Goal: Obtain resource: Download file/media

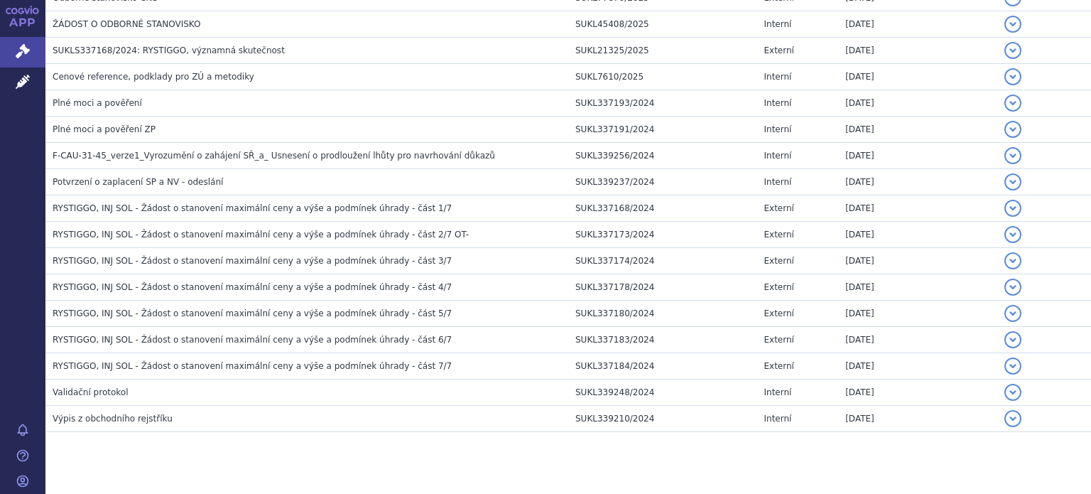
scroll to position [1001, 0]
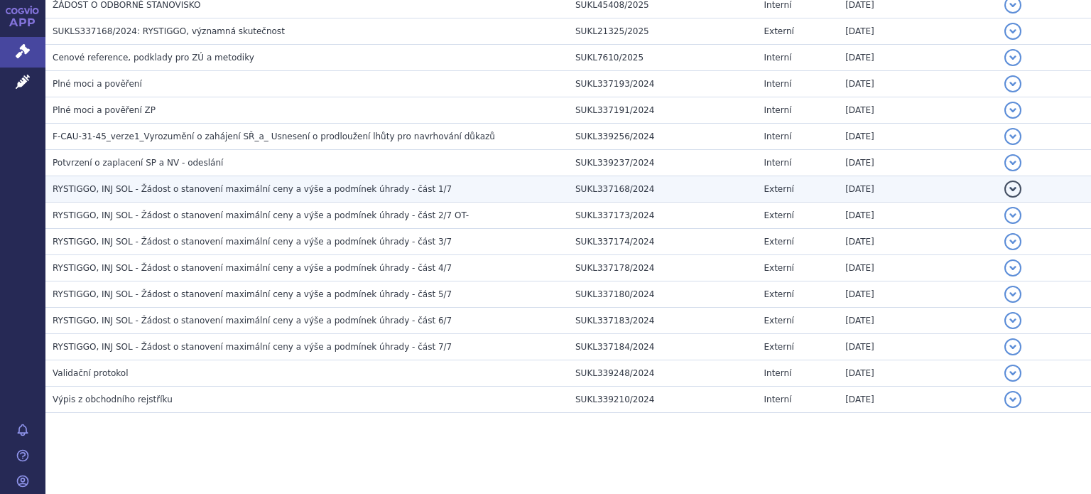
click at [348, 192] on h3 "RYSTIGGO, INJ SOL - Žádost o stanovení maximální ceny a výše a podmínek úhrady …" at bounding box center [311, 189] width 516 height 14
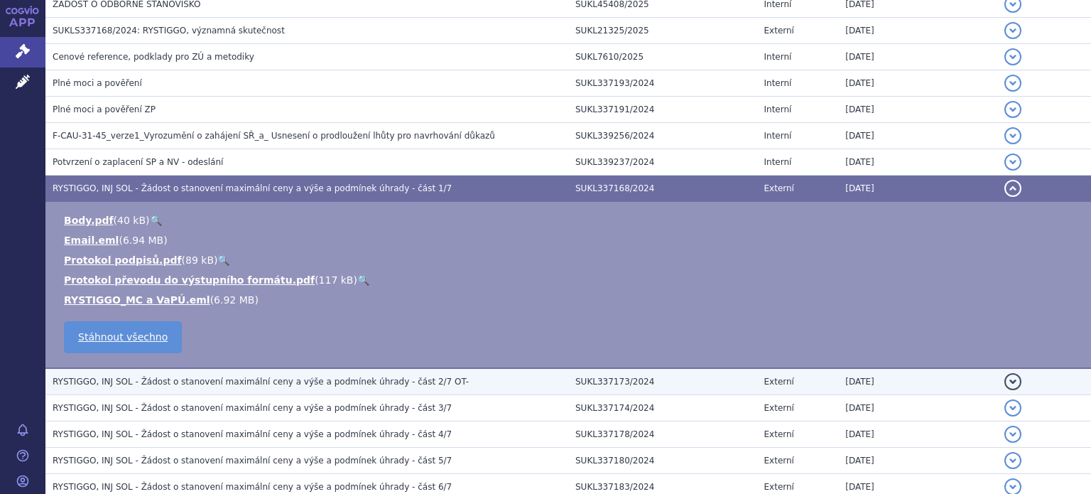
click at [215, 383] on span "RYSTIGGO, INJ SOL - Žádost o stanovení maximální ceny a výše a podmínek úhrady …" at bounding box center [261, 381] width 416 height 10
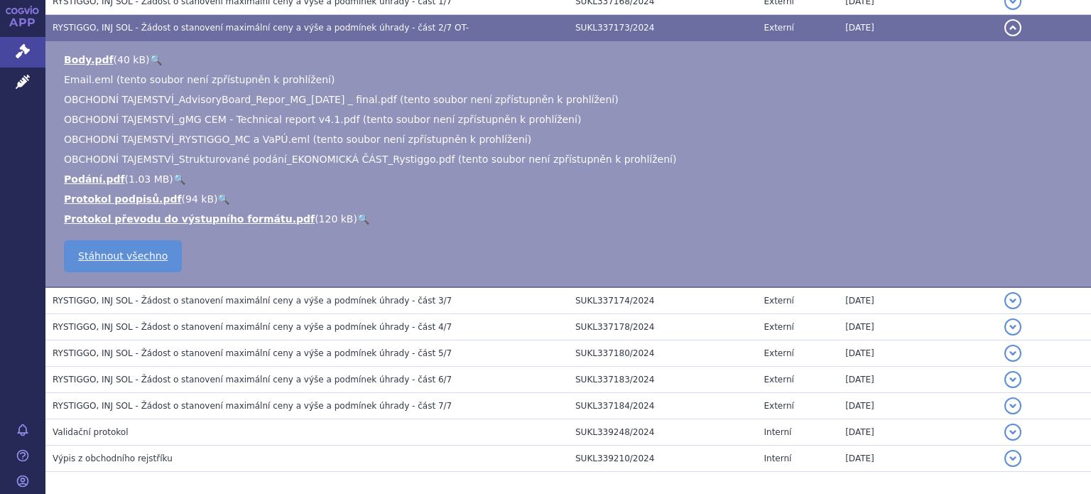
scroll to position [1088, 0]
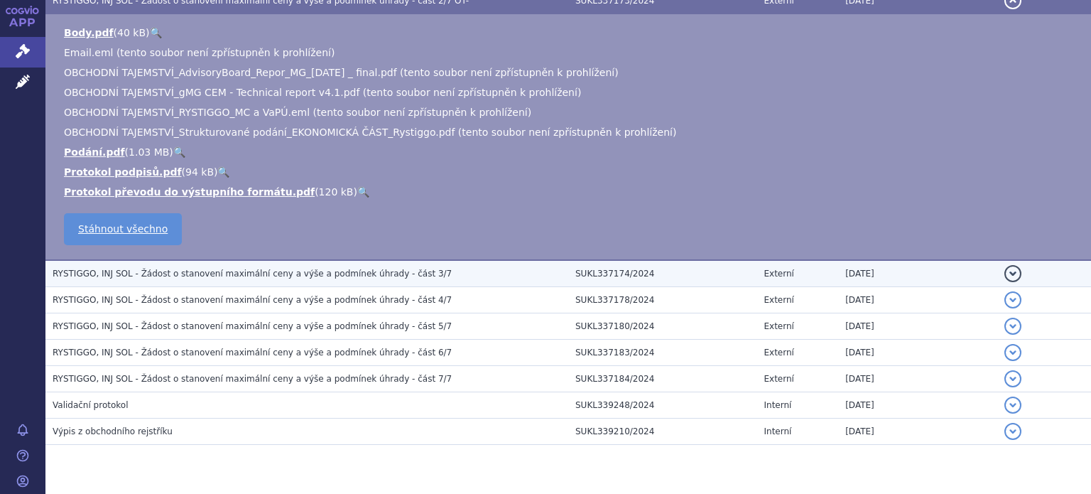
click at [341, 273] on span "RYSTIGGO, INJ SOL - Žádost o stanovení maximální ceny a výše a podmínek úhrady …" at bounding box center [252, 273] width 399 height 10
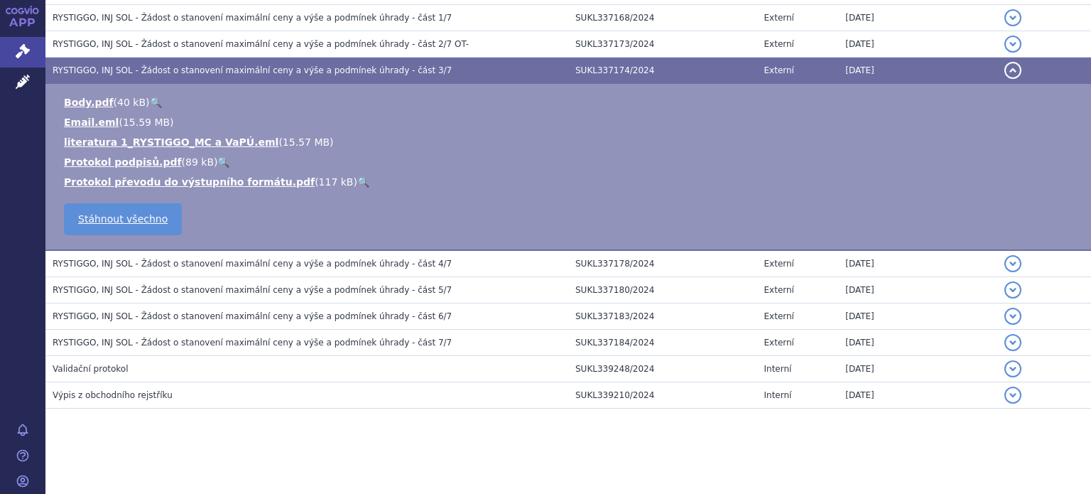
scroll to position [1041, 0]
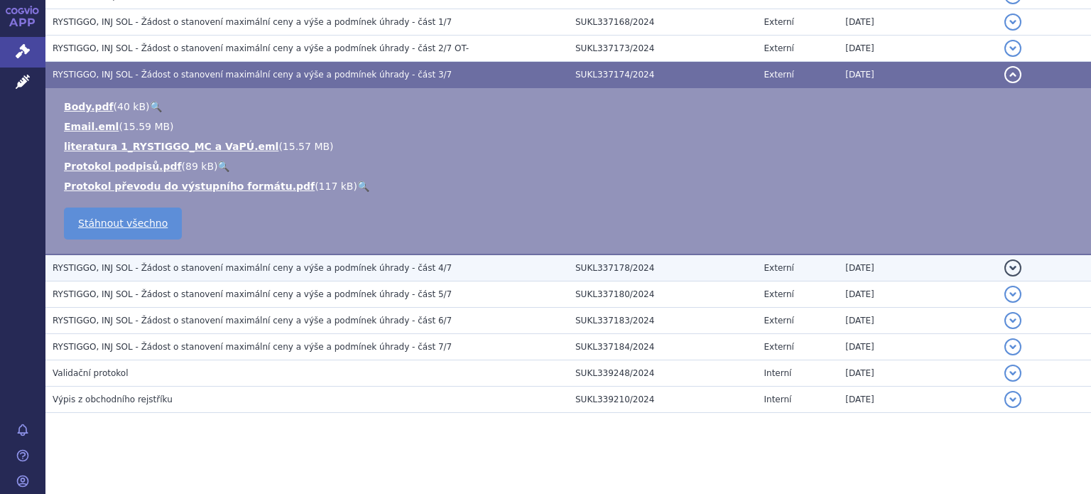
click at [319, 266] on span "RYSTIGGO, INJ SOL - Žádost o stanovení maximální ceny a výše a podmínek úhrady …" at bounding box center [252, 268] width 399 height 10
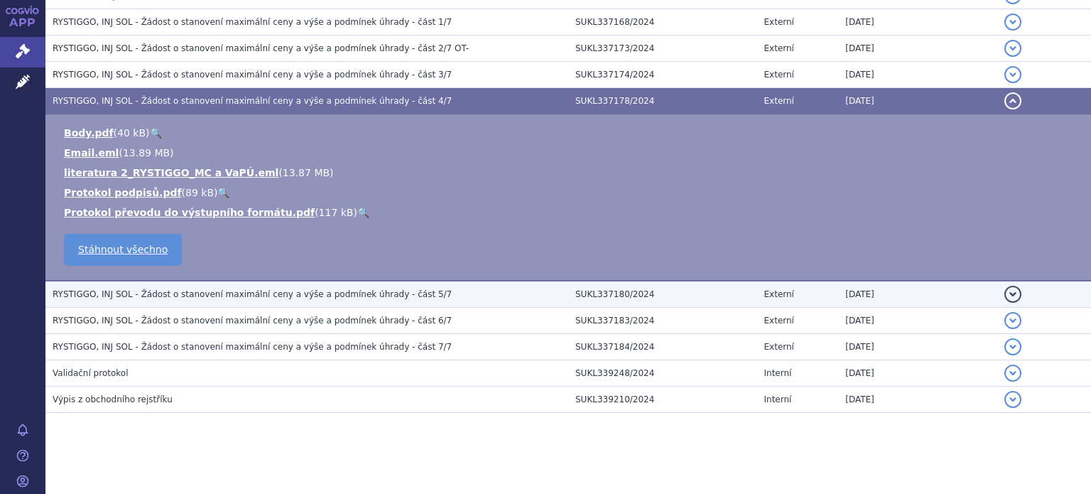
click at [252, 289] on span "RYSTIGGO, INJ SOL - Žádost o stanovení maximální ceny a výše a podmínek úhrady …" at bounding box center [252, 294] width 399 height 10
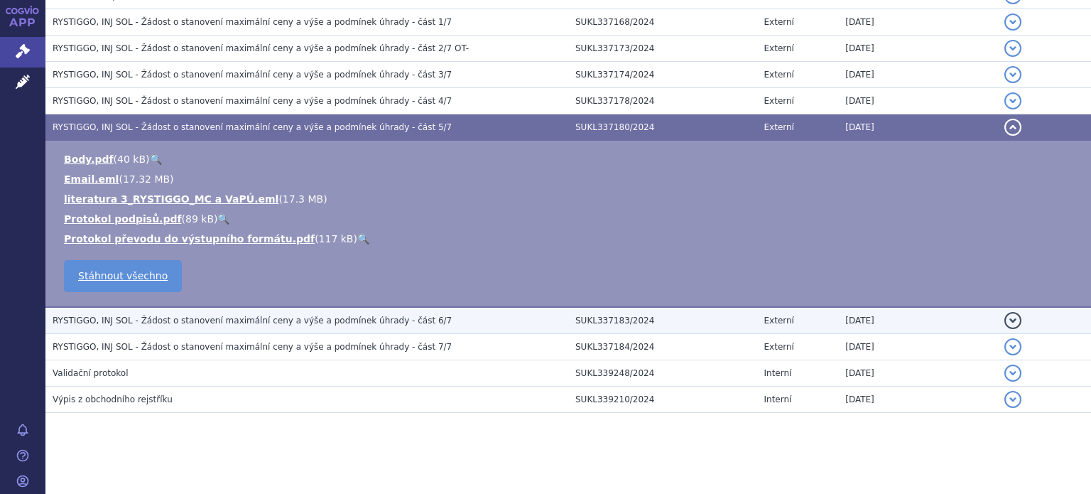
click at [251, 320] on span "RYSTIGGO, INJ SOL - Žádost o stanovení maximální ceny a výše a podmínek úhrady …" at bounding box center [252, 320] width 399 height 10
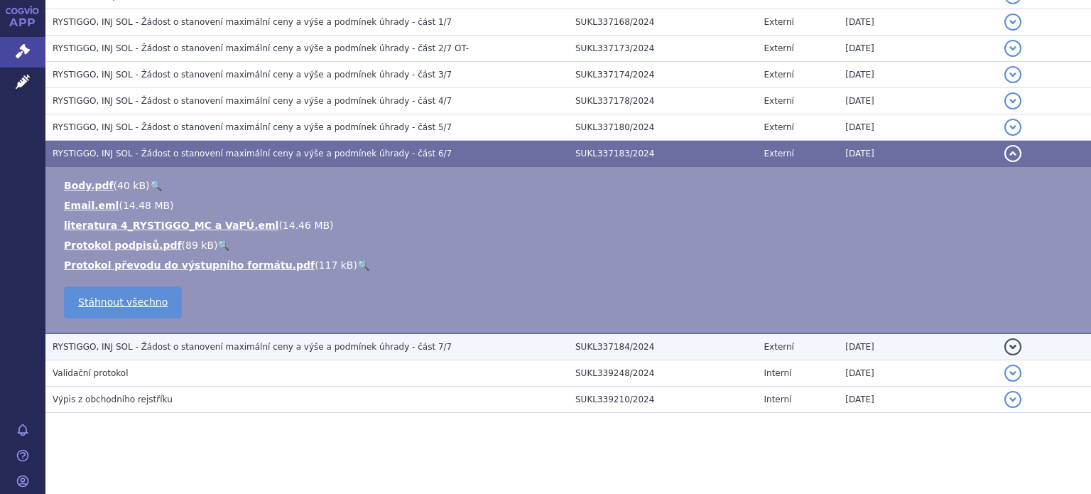
click at [251, 342] on span "RYSTIGGO, INJ SOL - Žádost o stanovení maximální ceny a výše a podmínek úhrady …" at bounding box center [252, 347] width 399 height 10
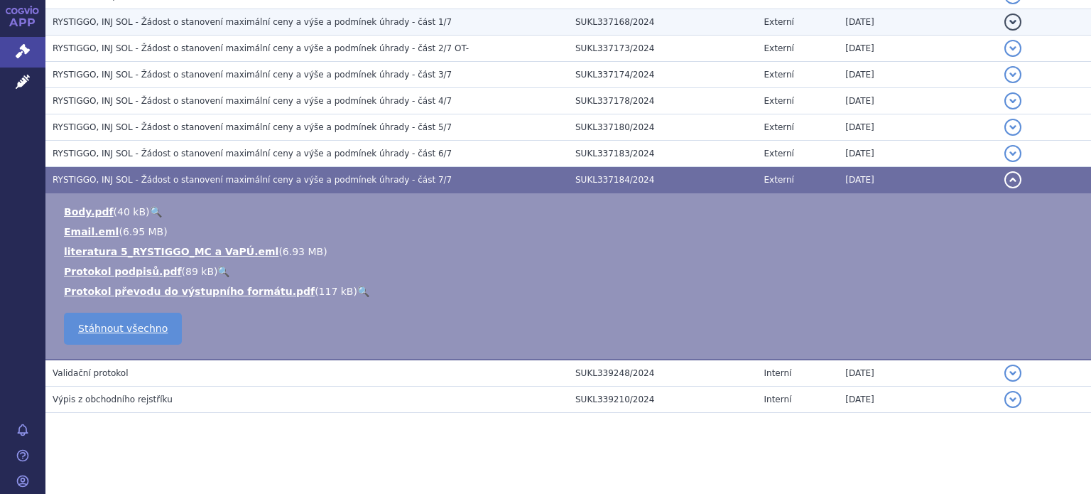
click at [316, 21] on span "RYSTIGGO, INJ SOL - Žádost o stanovení maximální ceny a výše a podmínek úhrady …" at bounding box center [252, 22] width 399 height 10
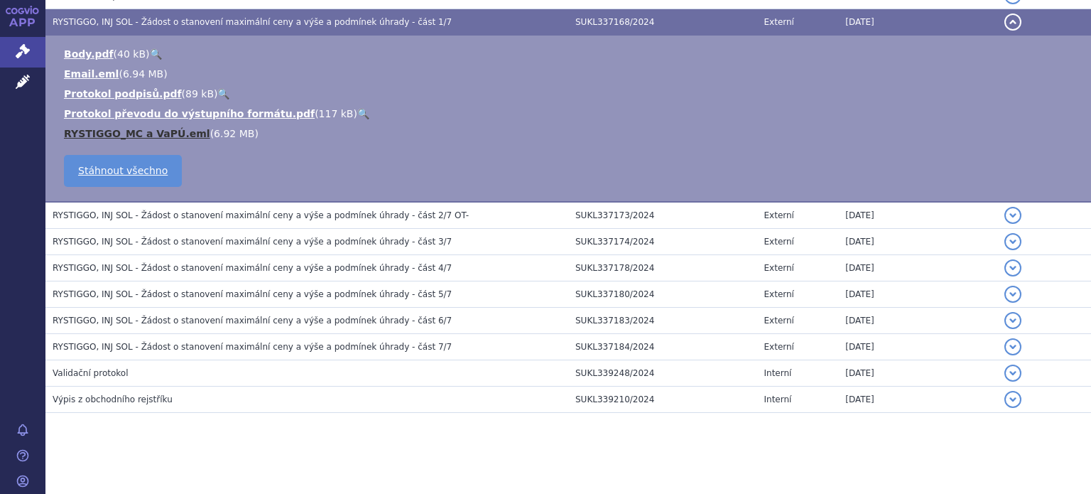
click at [158, 131] on link "RYSTIGGO_MC a VaPÚ.eml" at bounding box center [137, 133] width 146 height 11
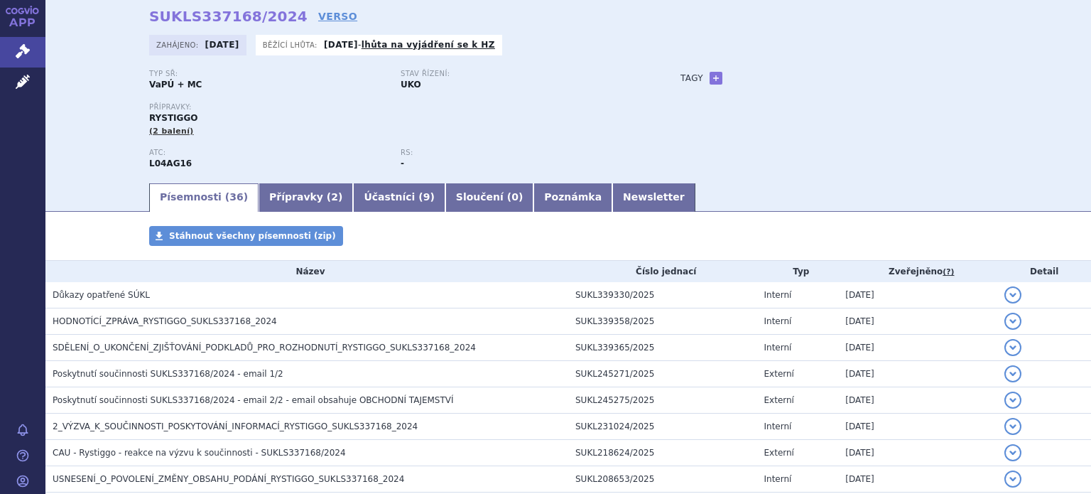
scroll to position [0, 0]
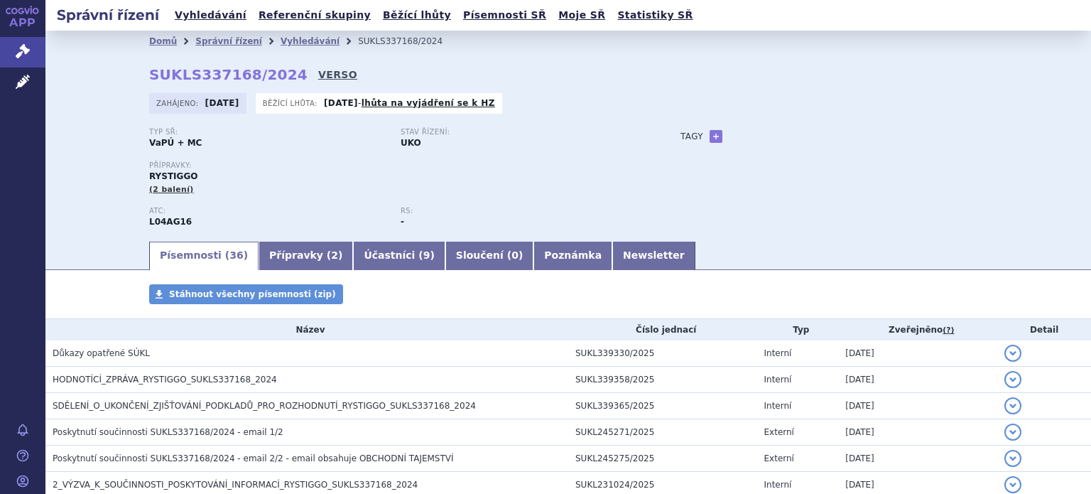
click at [318, 72] on link "VERSO" at bounding box center [337, 74] width 39 height 14
click at [318, 74] on link "VERSO" at bounding box center [337, 74] width 39 height 14
click at [994, 115] on div "Domů Správní řízení Vyhledávání SUKLS337168/2024 SUKLS337168/2024 VERSO Zahájen…" at bounding box center [568, 146] width 895 height 188
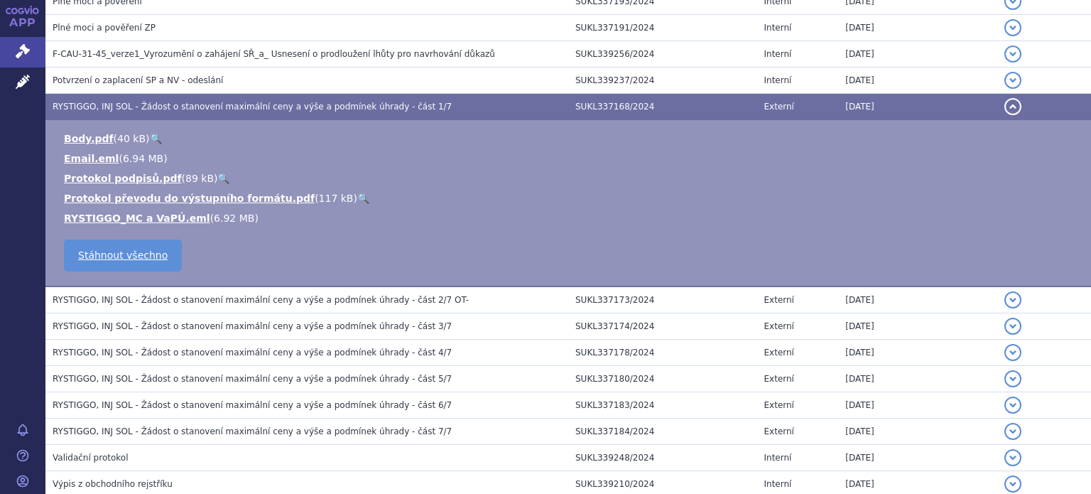
scroll to position [1041, 0]
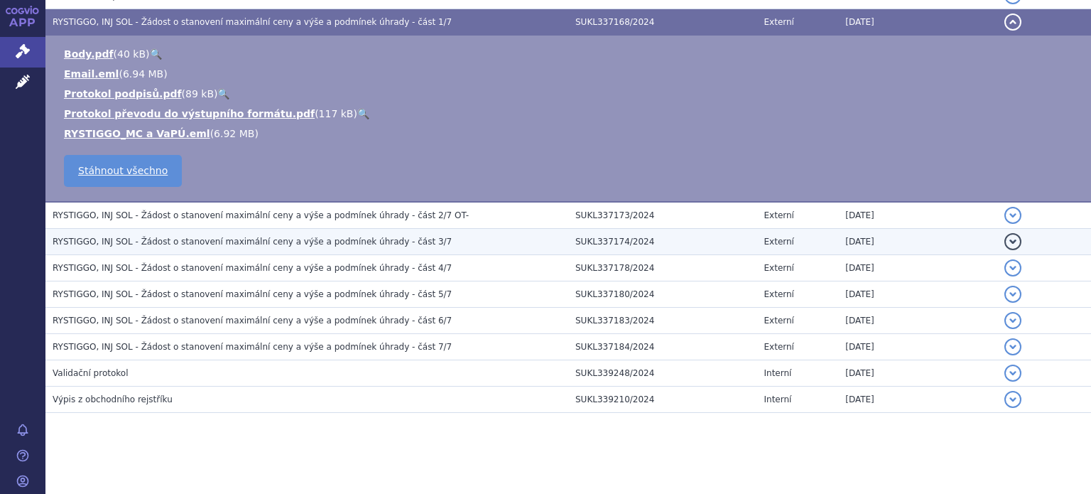
click at [344, 237] on span "RYSTIGGO, INJ SOL - Žádost o stanovení maximální ceny a výše a podmínek úhrady …" at bounding box center [252, 242] width 399 height 10
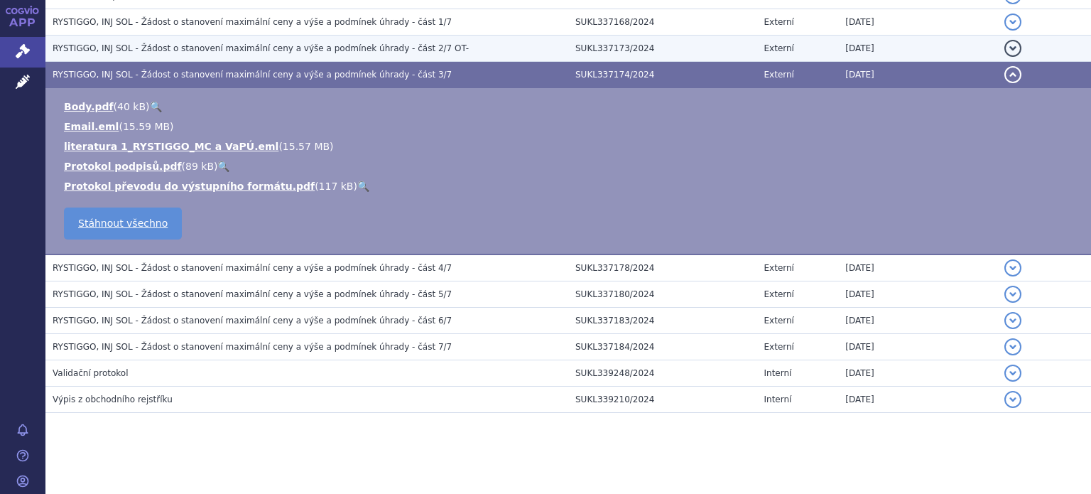
click at [309, 45] on span "RYSTIGGO, INJ SOL - Žádost o stanovení maximální ceny a výše a podmínek úhrady …" at bounding box center [261, 48] width 416 height 10
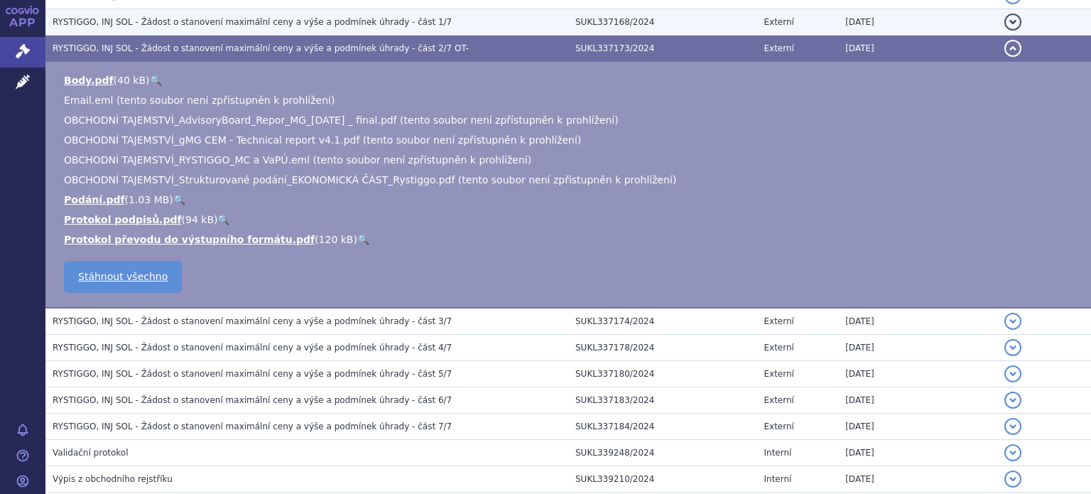
click at [290, 22] on span "RYSTIGGO, INJ SOL - Žádost o stanovení maximální ceny a výše a podmínek úhrady …" at bounding box center [252, 22] width 399 height 10
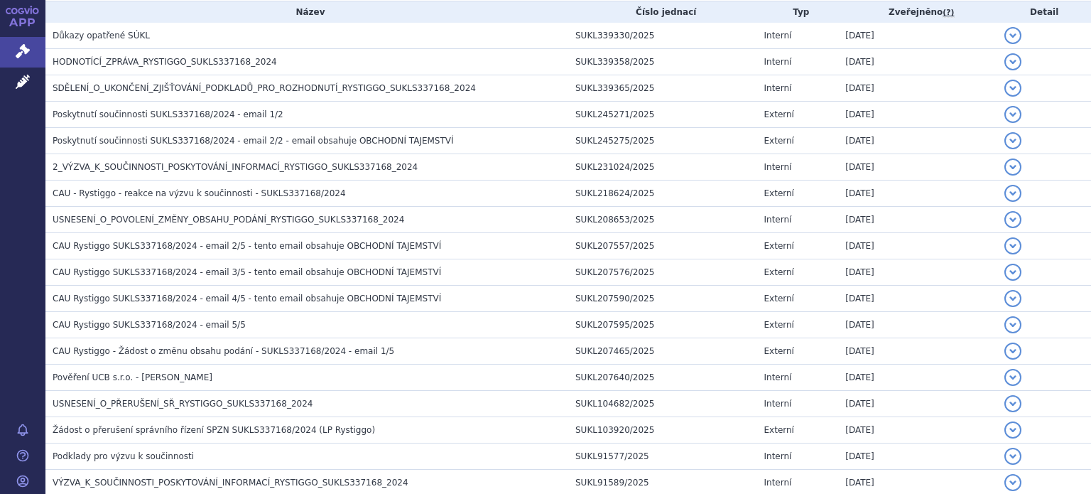
scroll to position [315, 0]
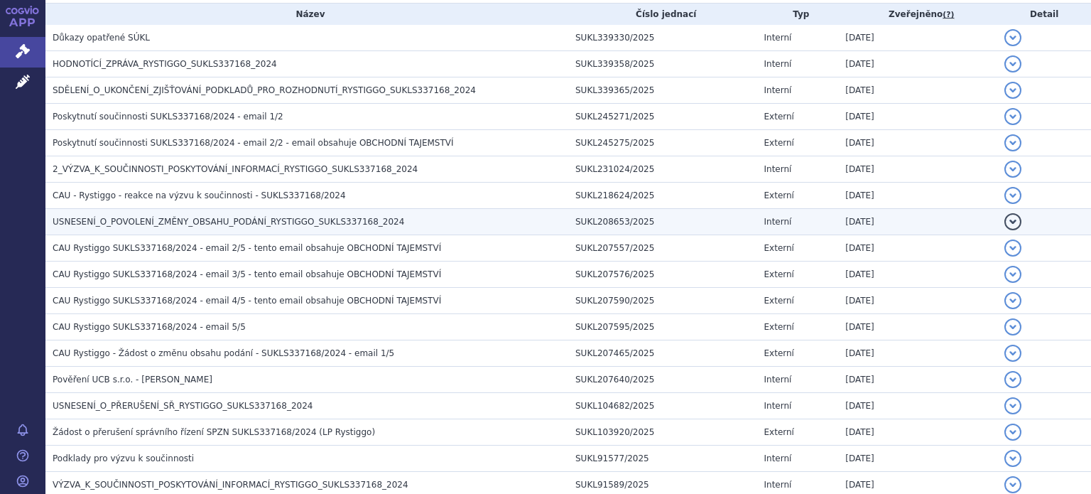
click at [274, 221] on span "USNESENÍ_O_POVOLENÍ_ZMĚNY_OBSAHU_PODÁNÍ_RYSTIGGO_SUKLS337168_2024" at bounding box center [229, 222] width 352 height 10
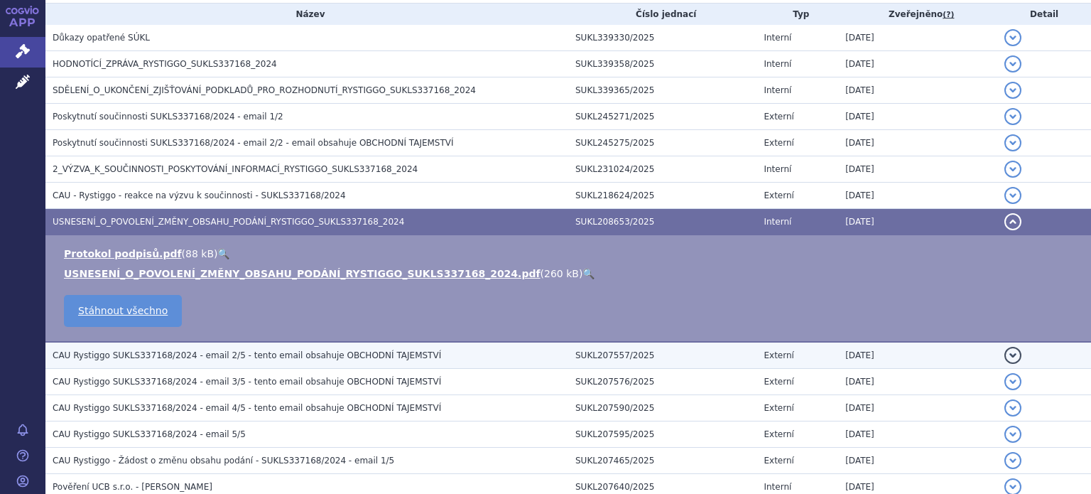
click at [266, 357] on span "CAU Rystiggo SUKLS337168/2024 - email 2/5 - tento email obsahuje OBCHODNÍ TAJEM…" at bounding box center [247, 355] width 389 height 10
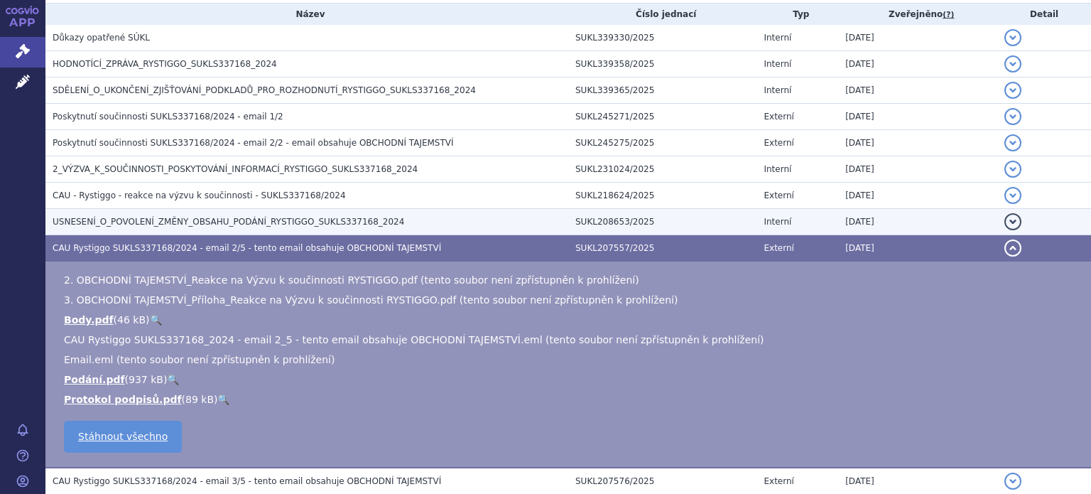
click at [285, 224] on span "USNESENÍ_O_POVOLENÍ_ZMĚNY_OBSAHU_PODÁNÍ_RYSTIGGO_SUKLS337168_2024" at bounding box center [229, 222] width 352 height 10
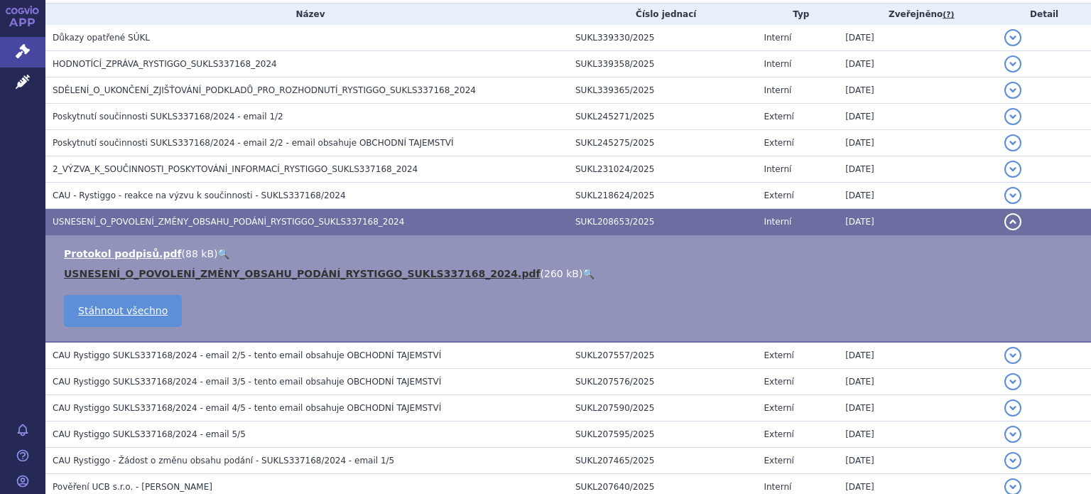
click at [261, 272] on link "USNESENÍ_O_POVOLENÍ_ZMĚNY_OBSAHU_PODÁNÍ_RYSTIGGO_SUKLS337168_2024.pdf" at bounding box center [302, 273] width 477 height 11
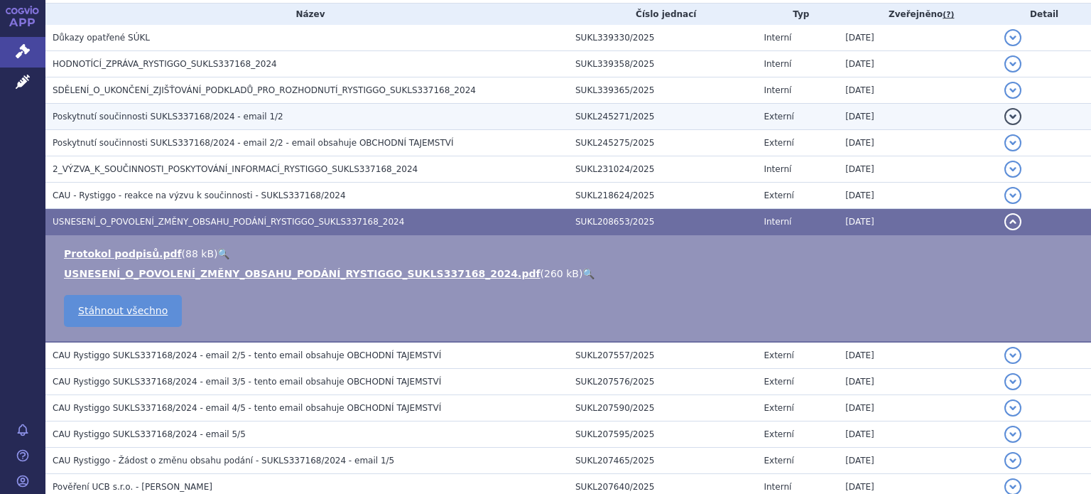
click at [203, 121] on span "Poskytnutí součinnosti SUKLS337168/2024 - email 1/2" at bounding box center [168, 117] width 231 height 10
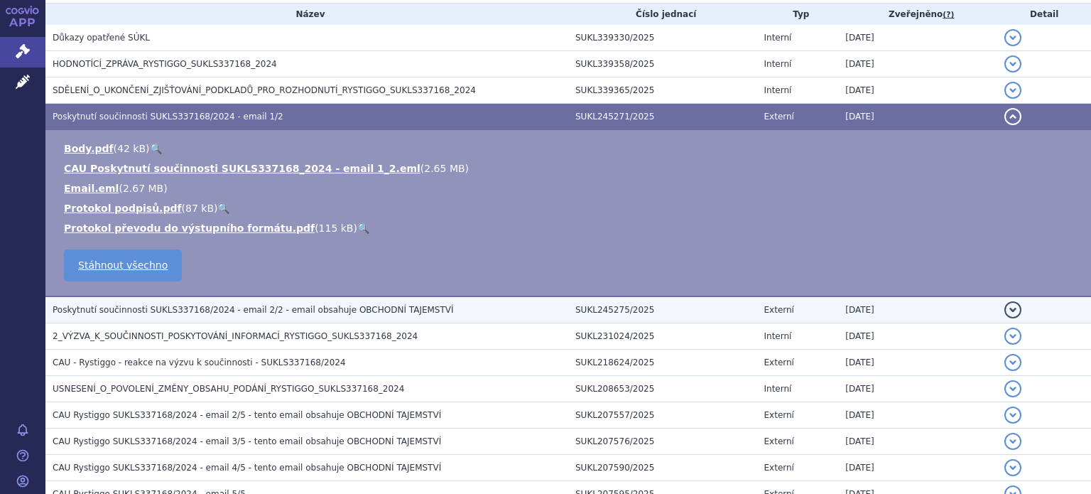
click at [198, 312] on span "Poskytnutí součinnosti SUKLS337168/2024 - email 2/2 - email obsahuje OBCHODNÍ T…" at bounding box center [253, 310] width 401 height 10
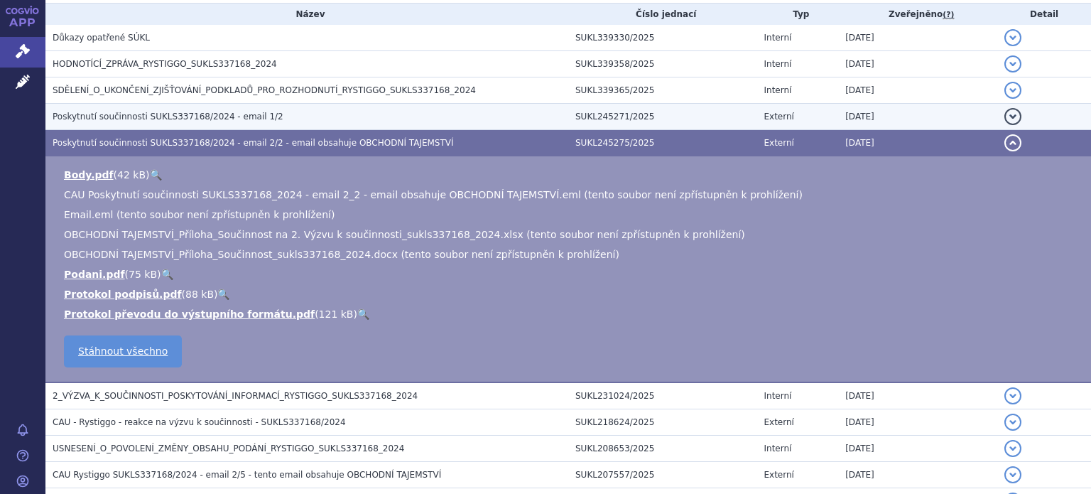
click at [195, 120] on span "Poskytnutí součinnosti SUKLS337168/2024 - email 1/2" at bounding box center [168, 117] width 231 height 10
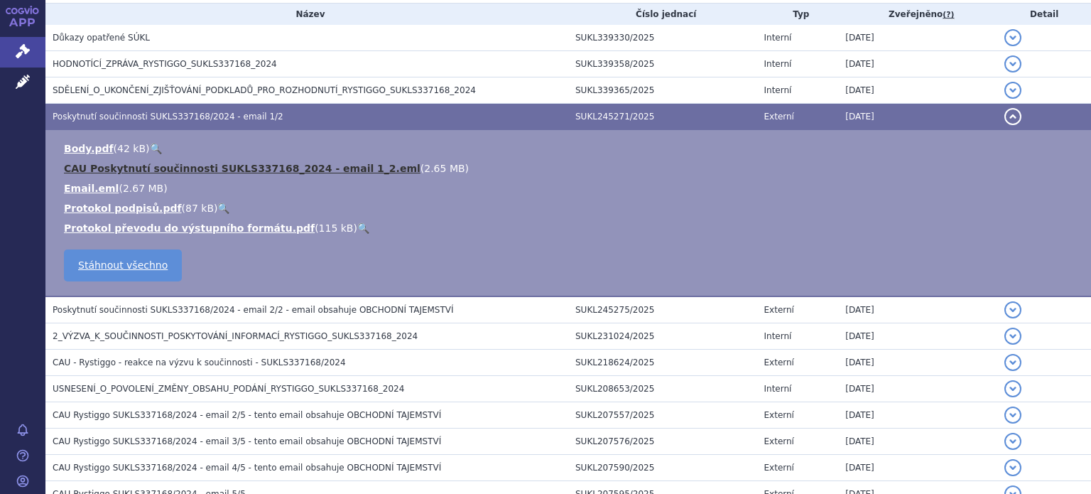
click at [188, 174] on link "CAU Poskytnutí součinnosti SUKLS337168_2024 - email 1_2.eml" at bounding box center [242, 168] width 357 height 11
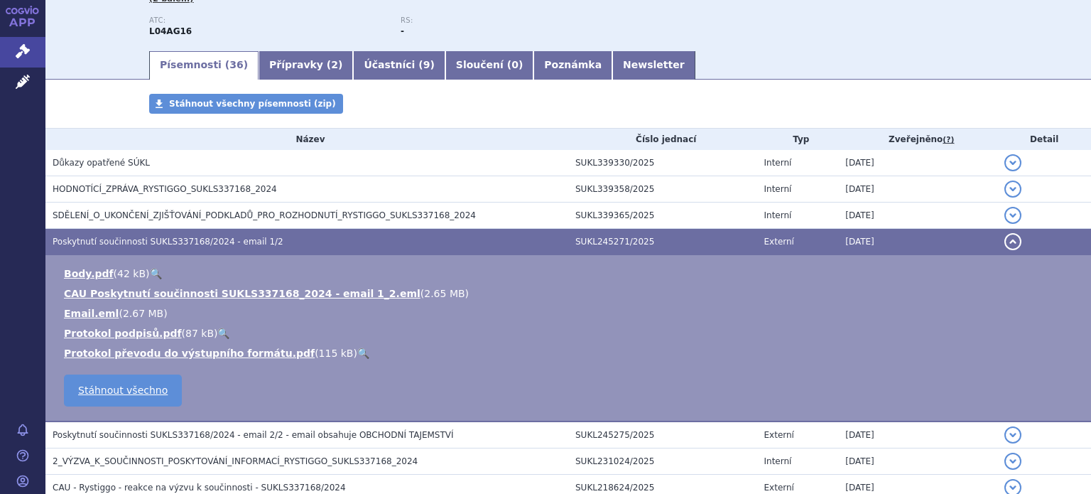
scroll to position [31, 0]
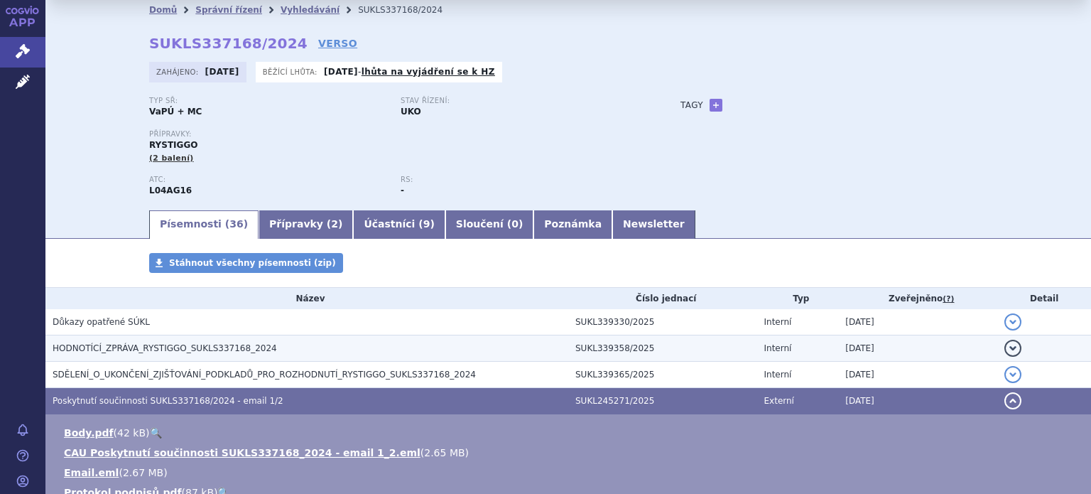
click at [178, 345] on span "HODNOTÍCÍ_ZPRÁVA_RYSTIGGO_SUKLS337168_2024" at bounding box center [165, 348] width 224 height 10
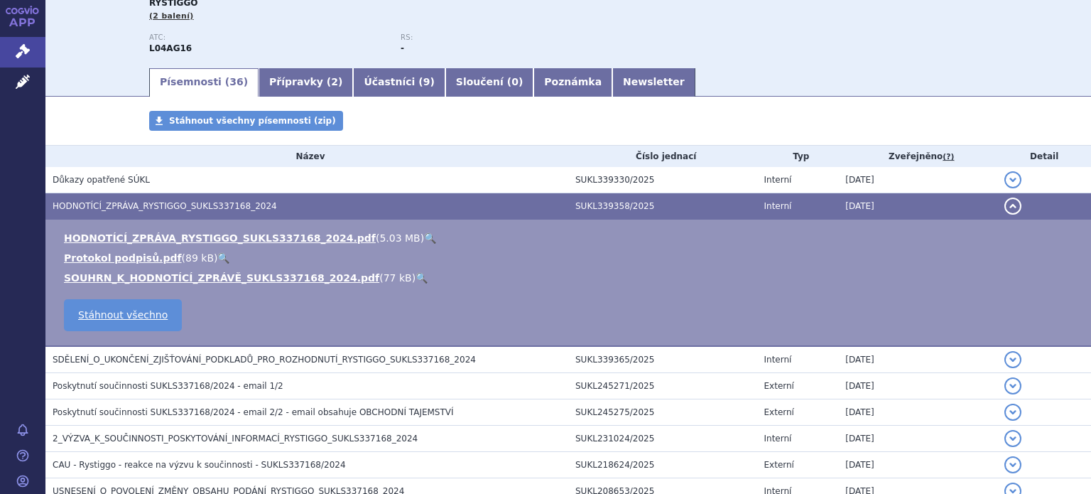
scroll to position [0, 0]
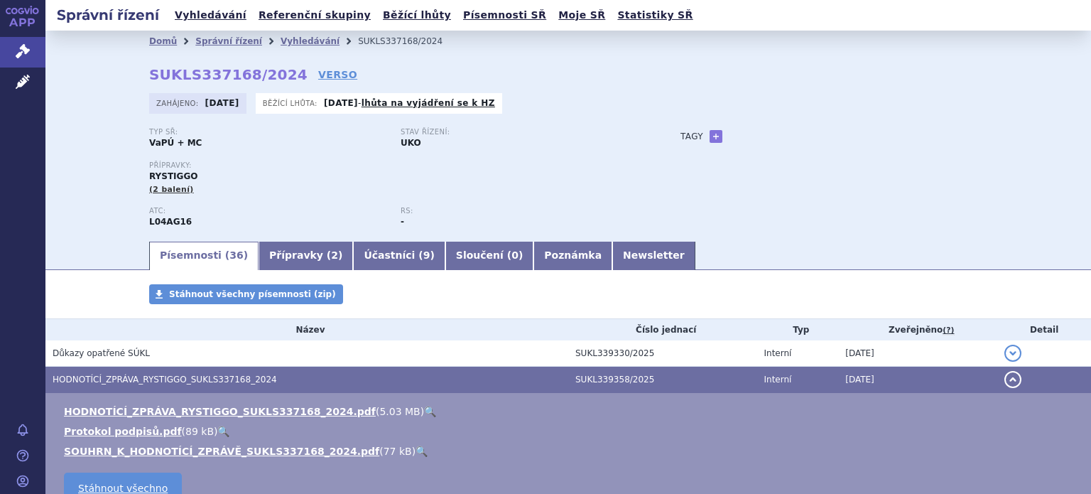
click at [837, 180] on div "Typ SŘ: VaPÚ + MC Stav řízení: UKO Přípravky: RYSTIGGO (2 balení) ATC: L04AG16 …" at bounding box center [568, 184] width 838 height 112
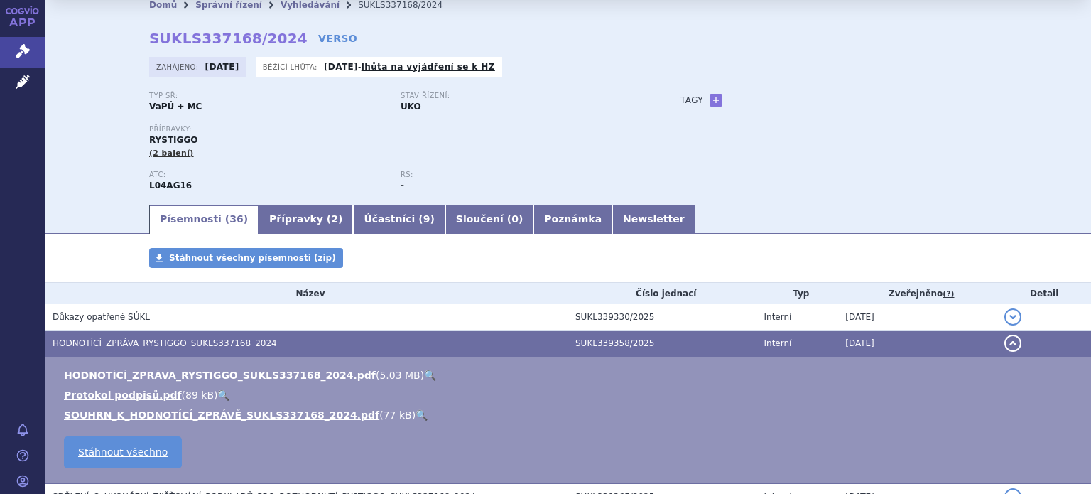
scroll to position [71, 0]
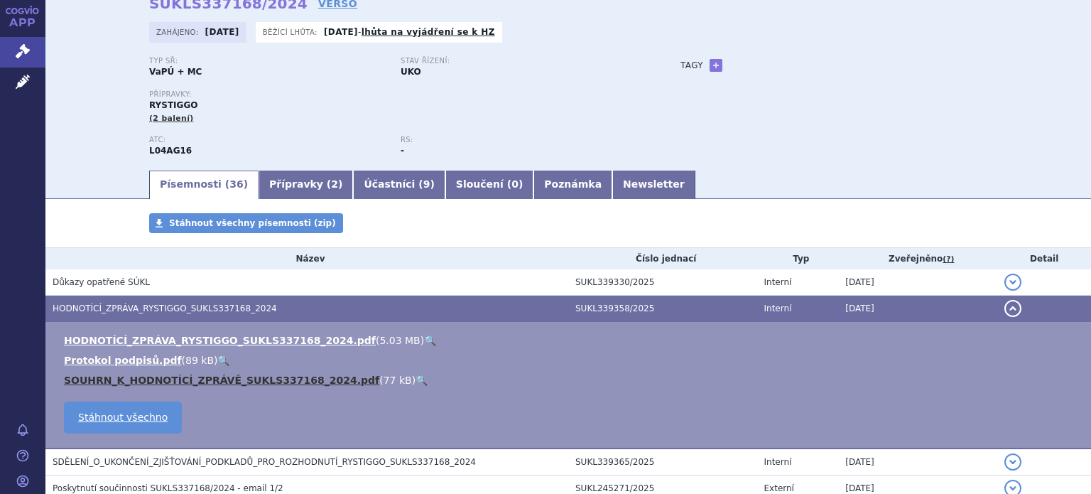
click at [232, 377] on link "SOUHRN_K_HODNOTÍCÍ_ZPRÁVĚ_SUKLS337168_2024.pdf" at bounding box center [221, 379] width 315 height 11
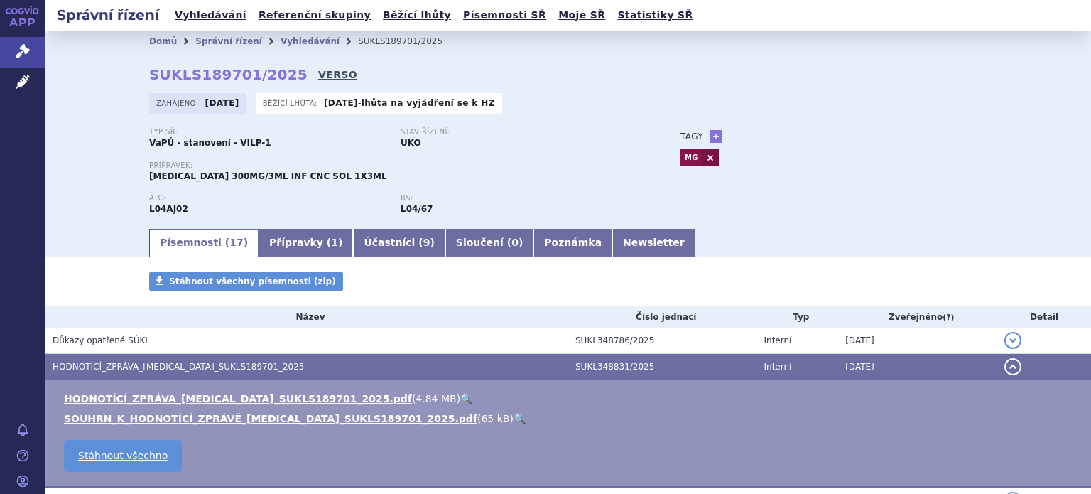
click at [318, 70] on link "VERSO" at bounding box center [337, 74] width 39 height 14
click at [318, 74] on link "VERSO" at bounding box center [337, 74] width 39 height 14
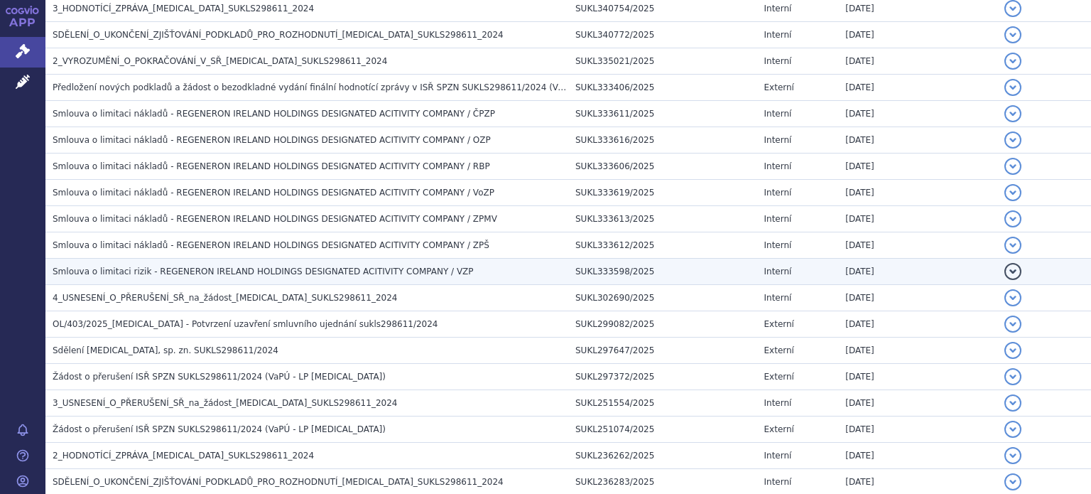
scroll to position [639, 0]
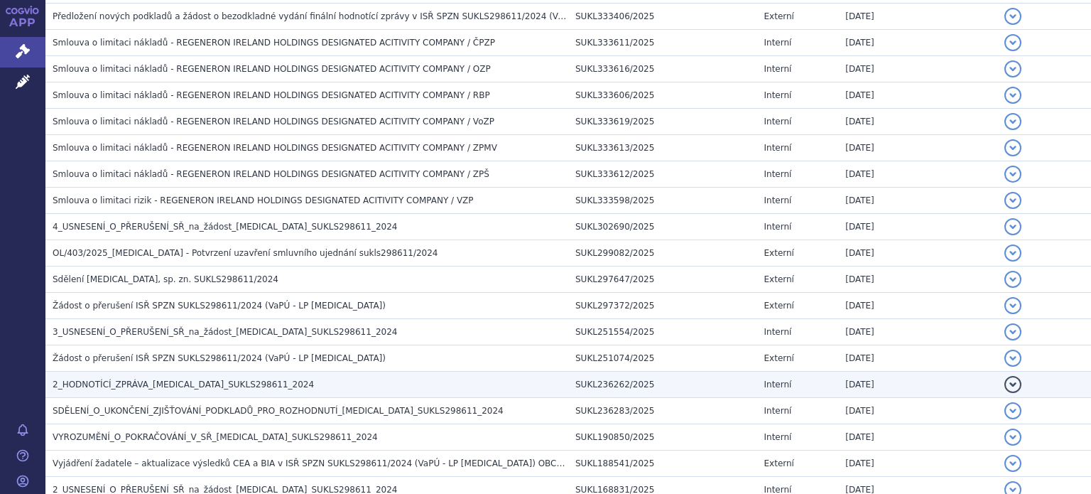
click at [202, 377] on h3 "2_HODNOTÍCÍ_ZPRÁVA_[MEDICAL_DATA]_SUKLS298611_2024" at bounding box center [311, 384] width 516 height 14
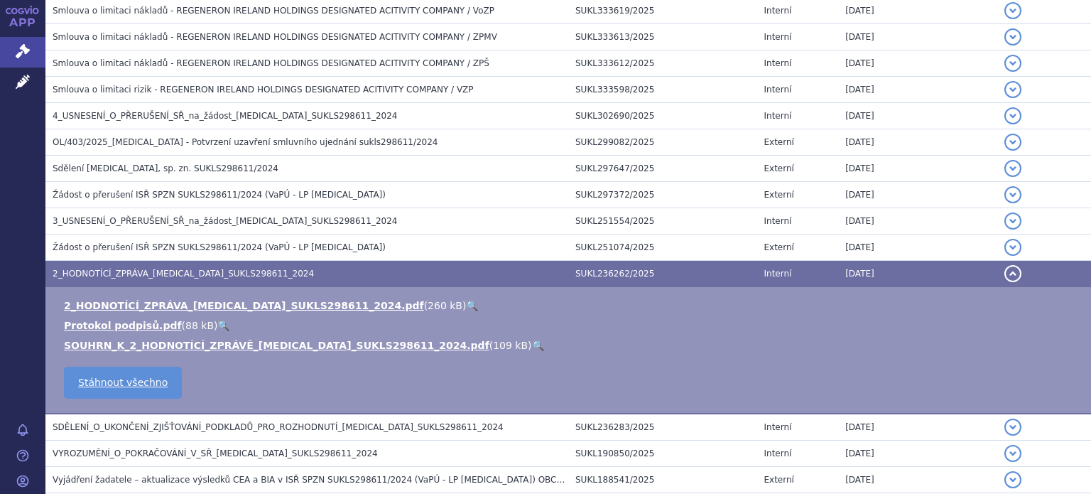
scroll to position [781, 0]
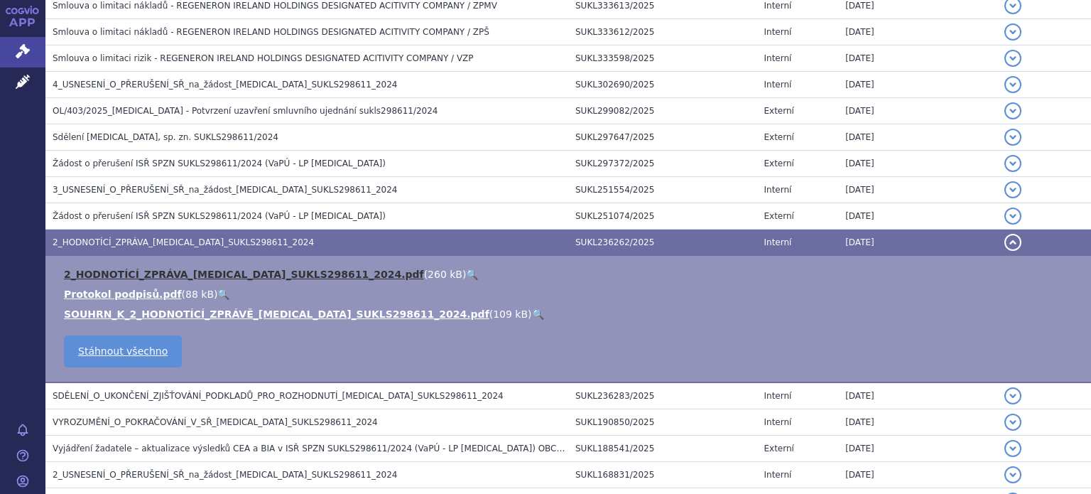
click at [238, 269] on link "2_HODNOTÍCÍ_ZPRÁVA_[MEDICAL_DATA]_SUKLS298611_2024.pdf" at bounding box center [244, 273] width 360 height 11
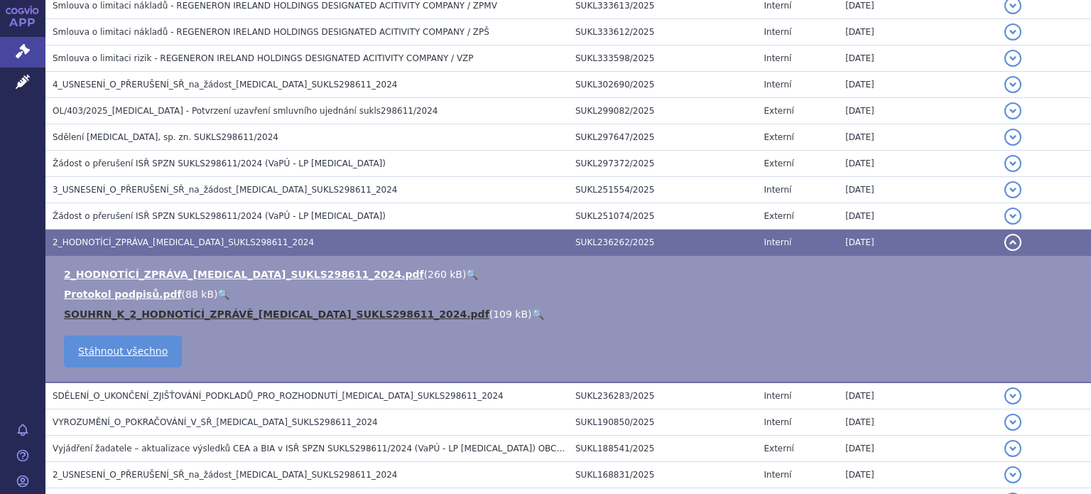
click at [188, 311] on link "SOUHRN_K_2_HODNOTÍCÍ_ZPRÁVĚ_[MEDICAL_DATA]_SUKLS298611_2024.pdf" at bounding box center [276, 313] width 425 height 11
